Goal: Task Accomplishment & Management: Complete application form

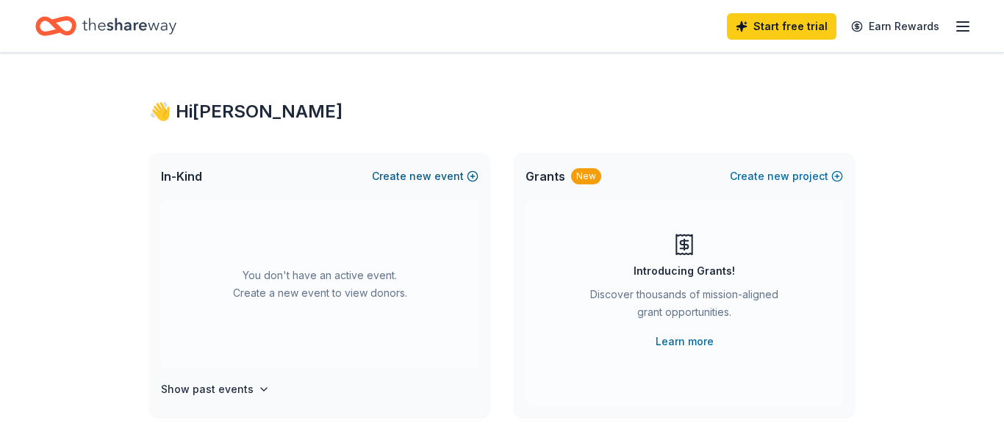
click at [415, 173] on span "new" at bounding box center [420, 177] width 22 height 18
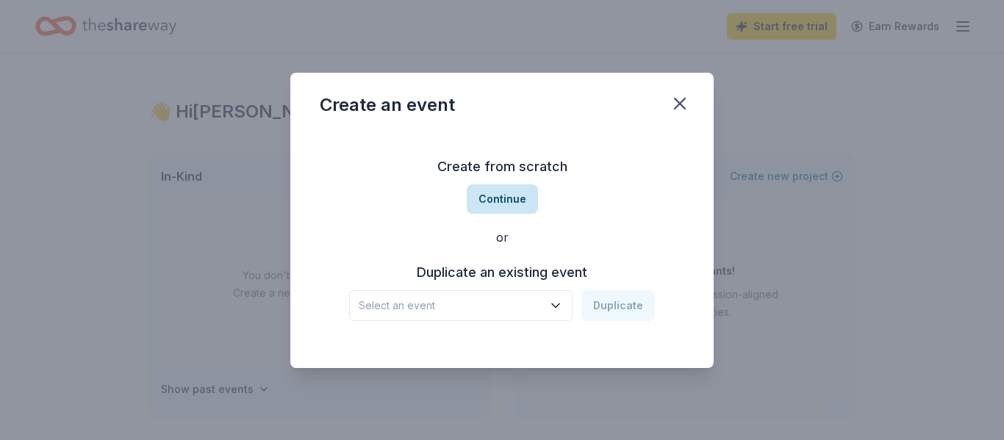
click at [505, 191] on button "Continue" at bounding box center [502, 198] width 71 height 29
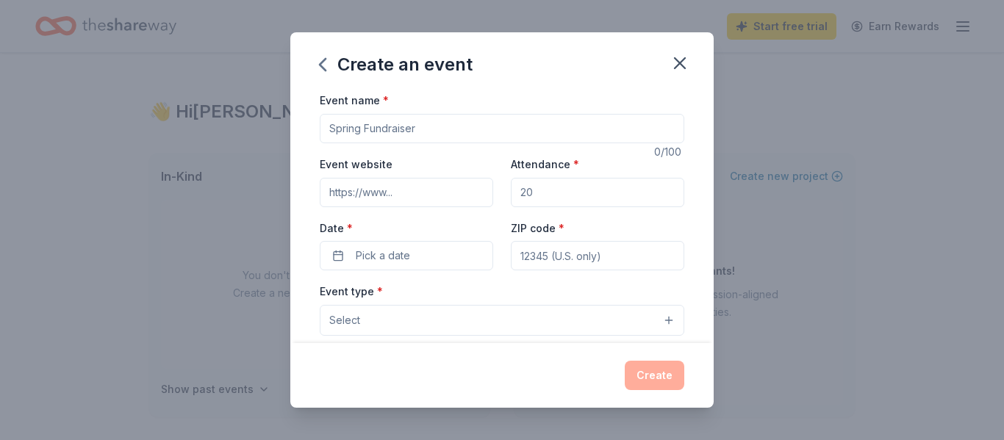
click at [440, 136] on input "Event name *" at bounding box center [502, 128] width 364 height 29
type input "Spring-Ford Girls Volleyball Dig Pink"
click at [407, 195] on input "Event website" at bounding box center [406, 192] width 173 height 29
click at [548, 198] on input "Attendance *" at bounding box center [597, 192] width 173 height 29
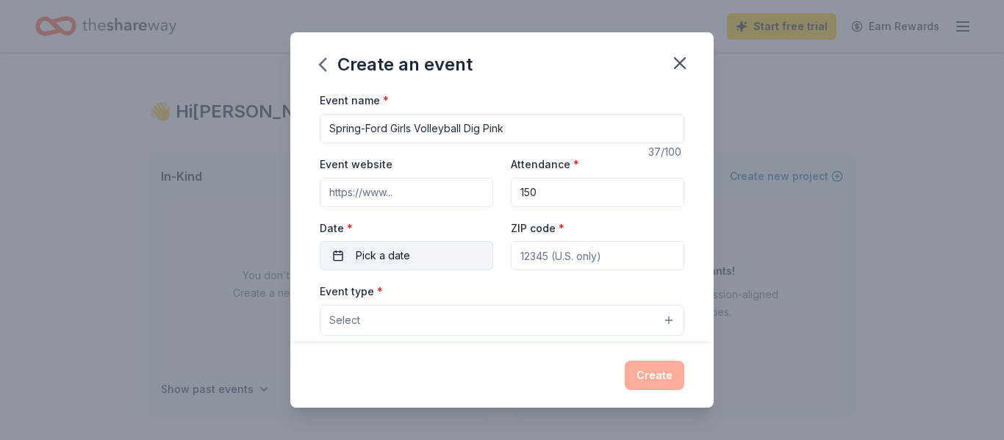
type input "150"
click at [385, 252] on span "Pick a date" at bounding box center [383, 256] width 54 height 18
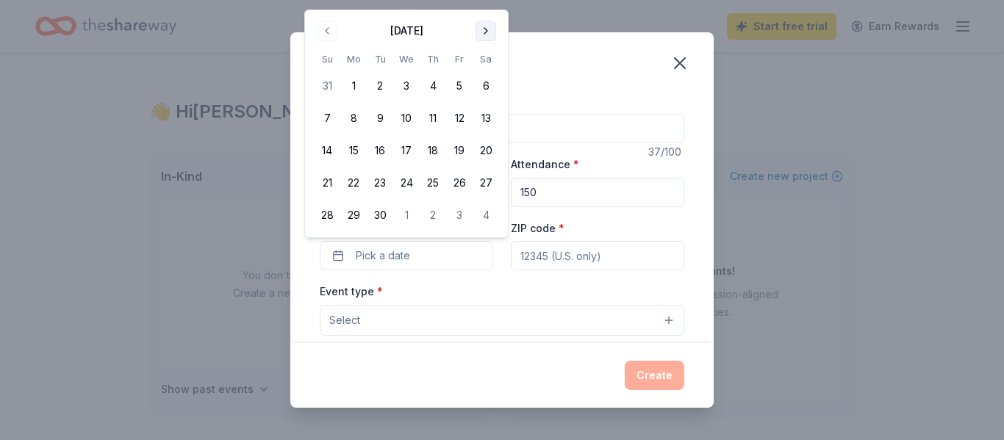
click at [477, 32] on button "Go to next month" at bounding box center [485, 31] width 21 height 21
click at [378, 115] on button "7" at bounding box center [380, 118] width 26 height 26
click at [554, 252] on input "ZIP code *" at bounding box center [597, 255] width 173 height 29
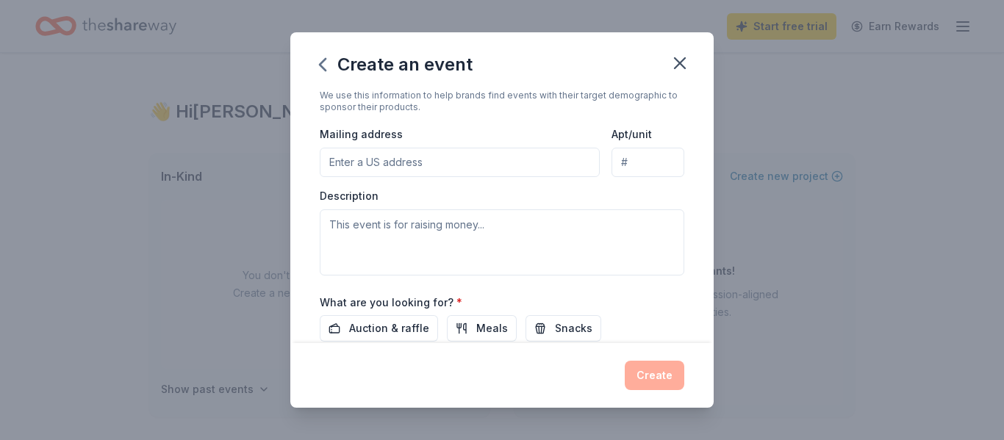
scroll to position [480, 0]
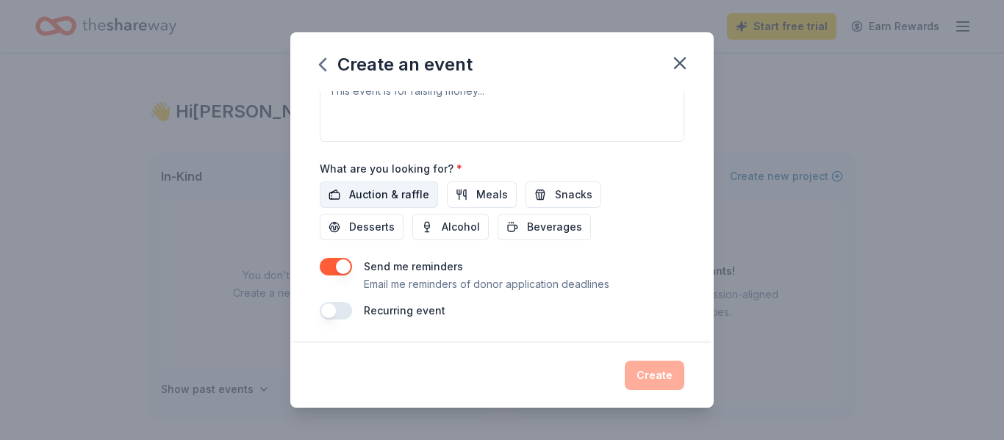
click at [379, 198] on span "Auction & raffle" at bounding box center [389, 195] width 80 height 18
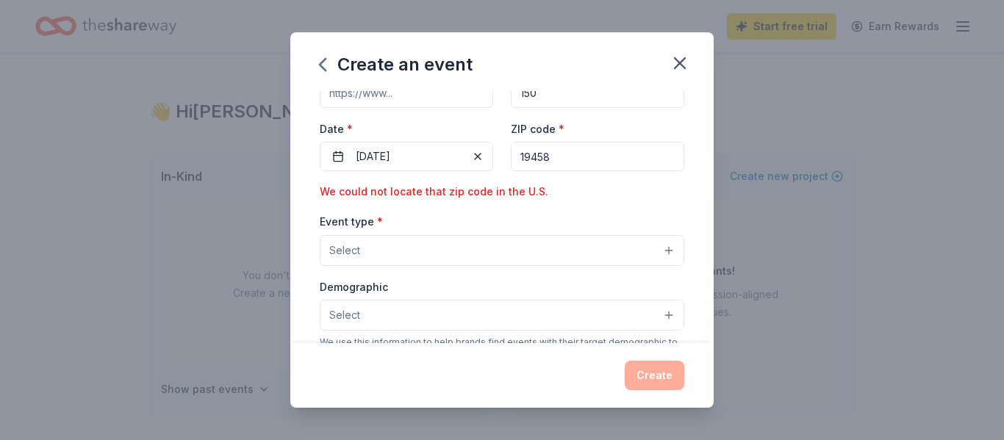
scroll to position [131, 0]
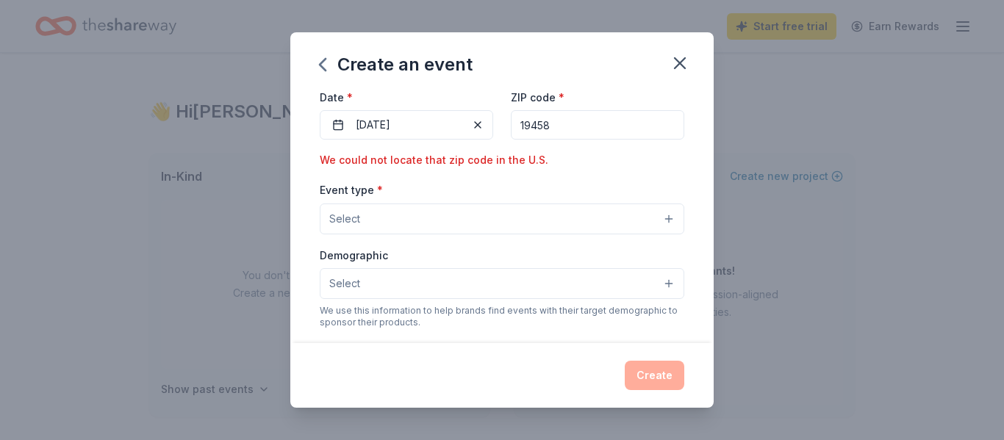
click at [428, 212] on button "Select" at bounding box center [502, 219] width 364 height 31
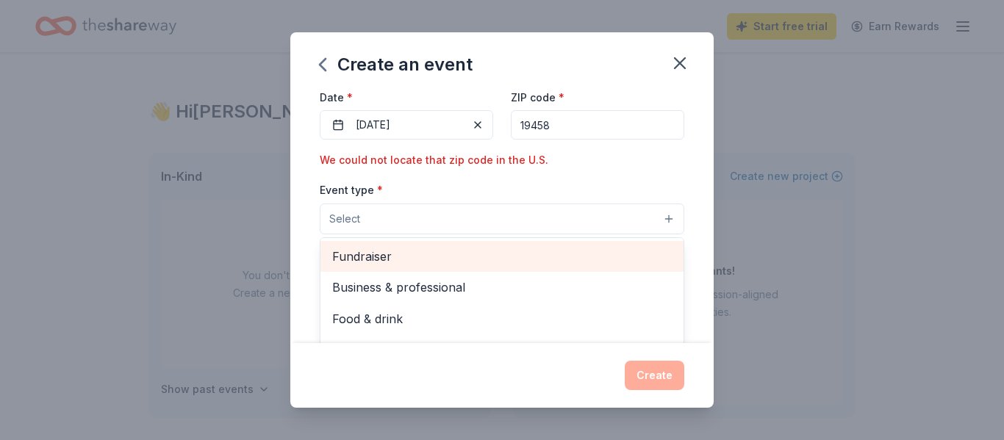
click at [417, 259] on span "Fundraiser" at bounding box center [501, 256] width 339 height 19
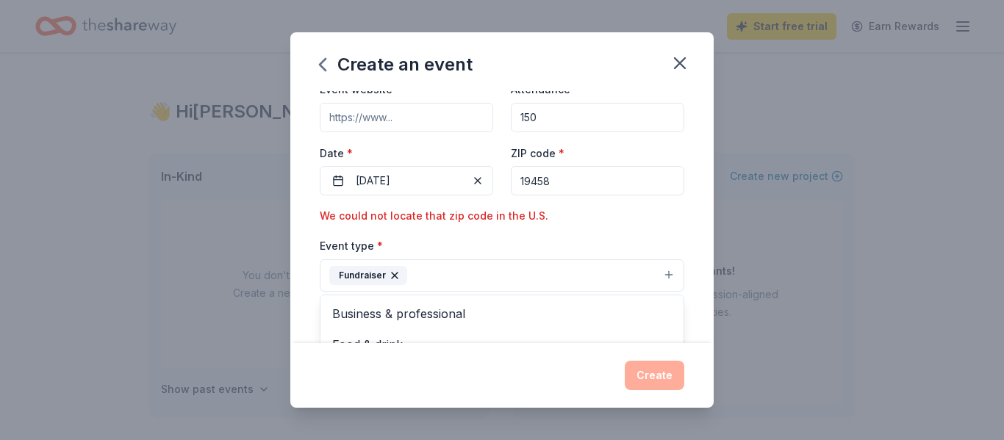
scroll to position [76, 0]
click at [559, 179] on div "Event name * Spring-Ford Girls Volleyball Dig Pink 37 /100 Event website Attend…" at bounding box center [502, 370] width 364 height 710
click at [559, 179] on input "19458" at bounding box center [597, 179] width 173 height 29
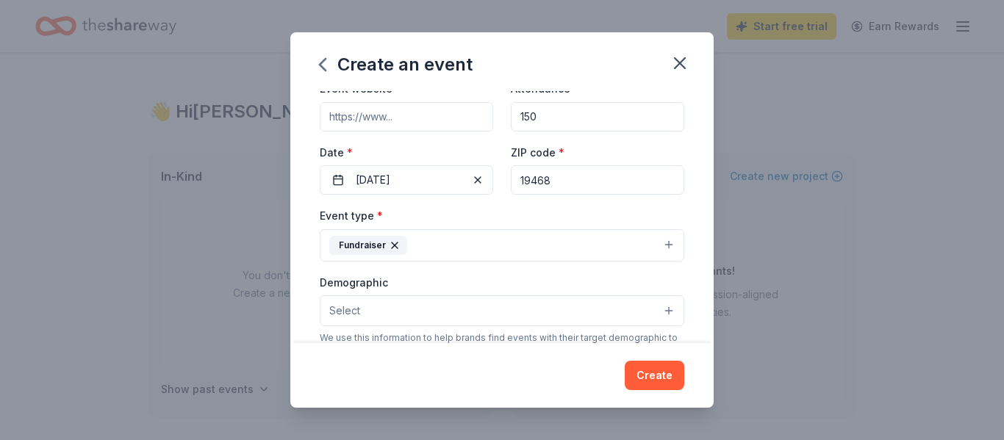
type input "19468"
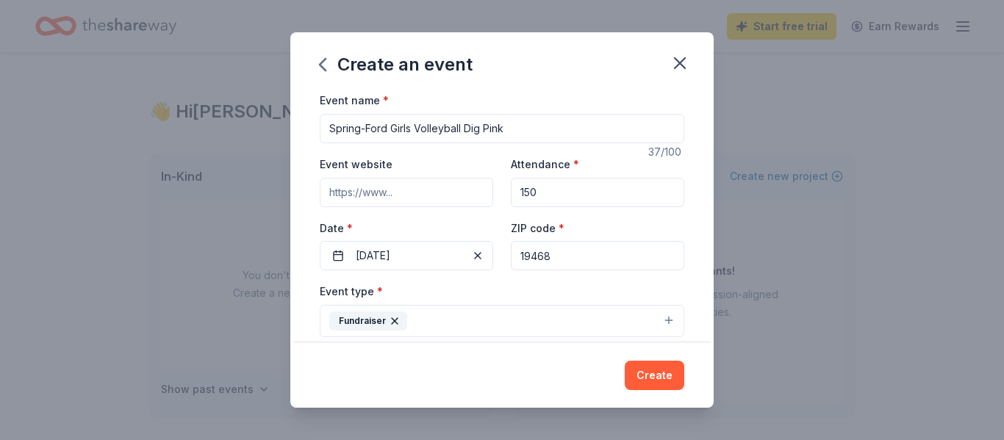
scroll to position [1, 0]
click at [387, 182] on input "Event website" at bounding box center [406, 190] width 173 height 29
click at [349, 187] on input "Event website" at bounding box center [406, 190] width 173 height 29
paste input "[URL][DOMAIN_NAME]"
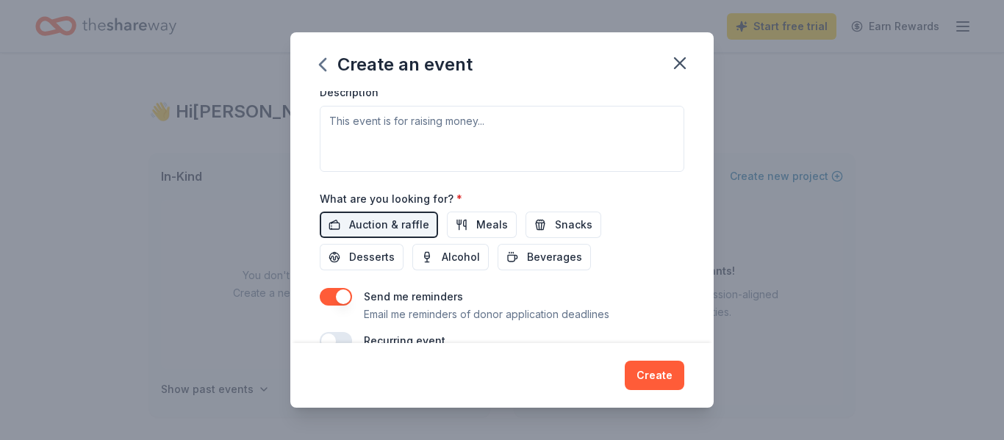
scroll to position [452, 0]
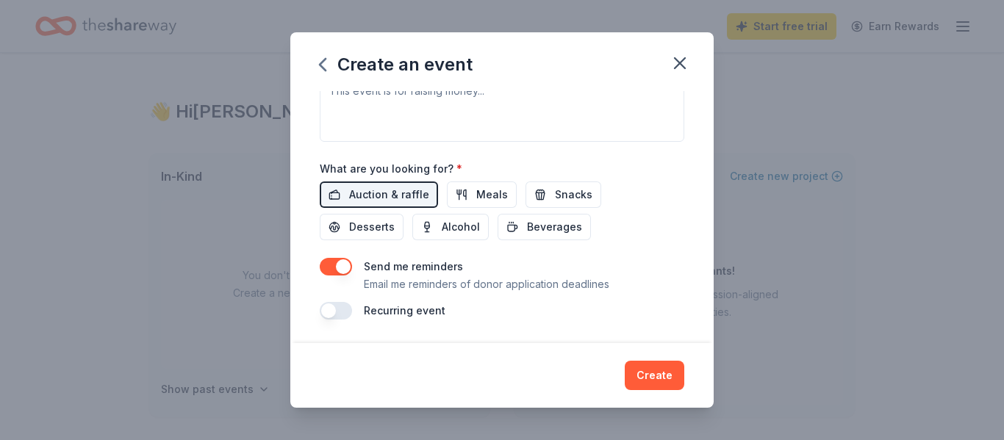
type input "[URL][DOMAIN_NAME]"
